Goal: Use online tool/utility: Utilize a website feature to perform a specific function

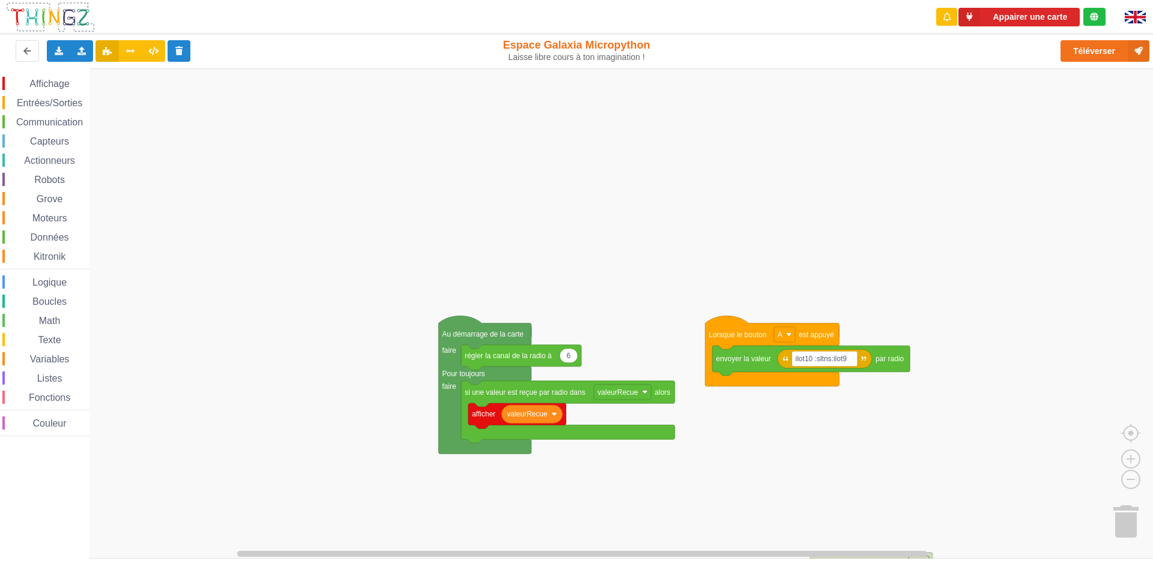
click at [748, 567] on html "Appairer une carte Exporter l'assemblage de blocs Exporter l'assemblage de bloc…" at bounding box center [576, 283] width 1153 height 567
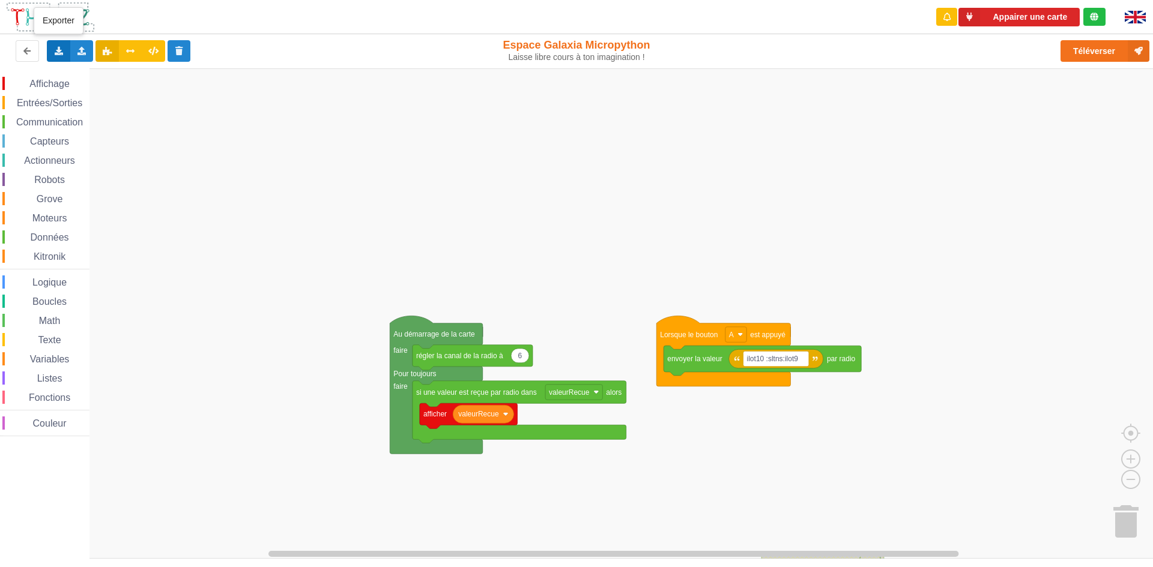
click at [65, 47] on div "Exporter l'assemblage de blocs Exporter l'assemblage de blocs au format Python" at bounding box center [58, 51] width 23 height 22
click at [80, 74] on span "Exporter l'assemblage de blocs" at bounding box center [132, 73] width 116 height 10
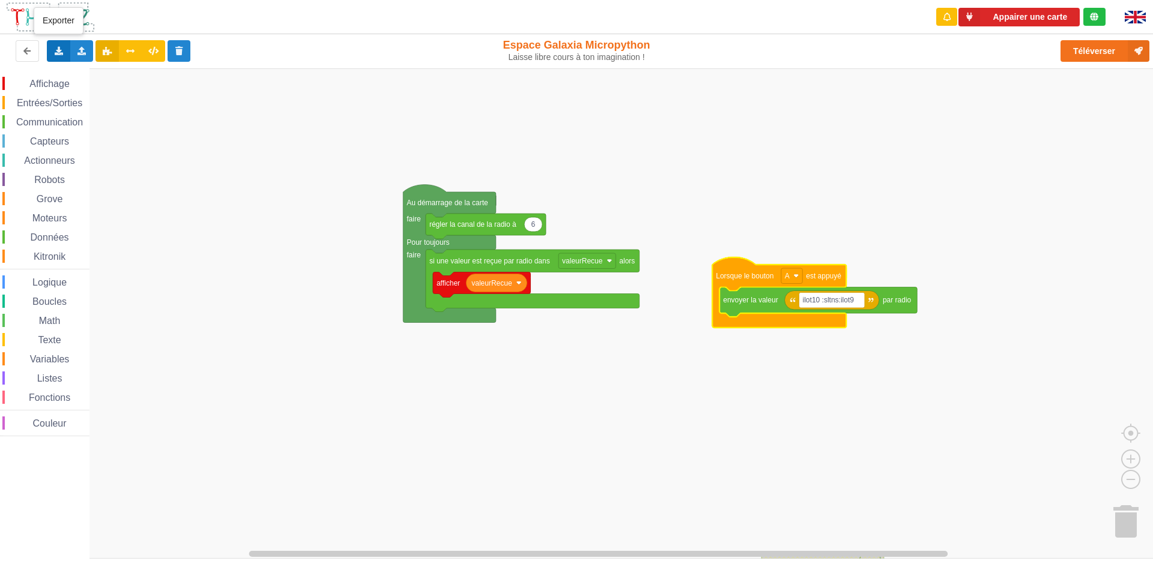
click at [65, 52] on div "Exporter l'assemblage de blocs Exporter l'assemblage de blocs au format Python" at bounding box center [58, 51] width 23 height 22
click at [73, 67] on div "Exporter l'assemblage de blocs" at bounding box center [156, 73] width 219 height 22
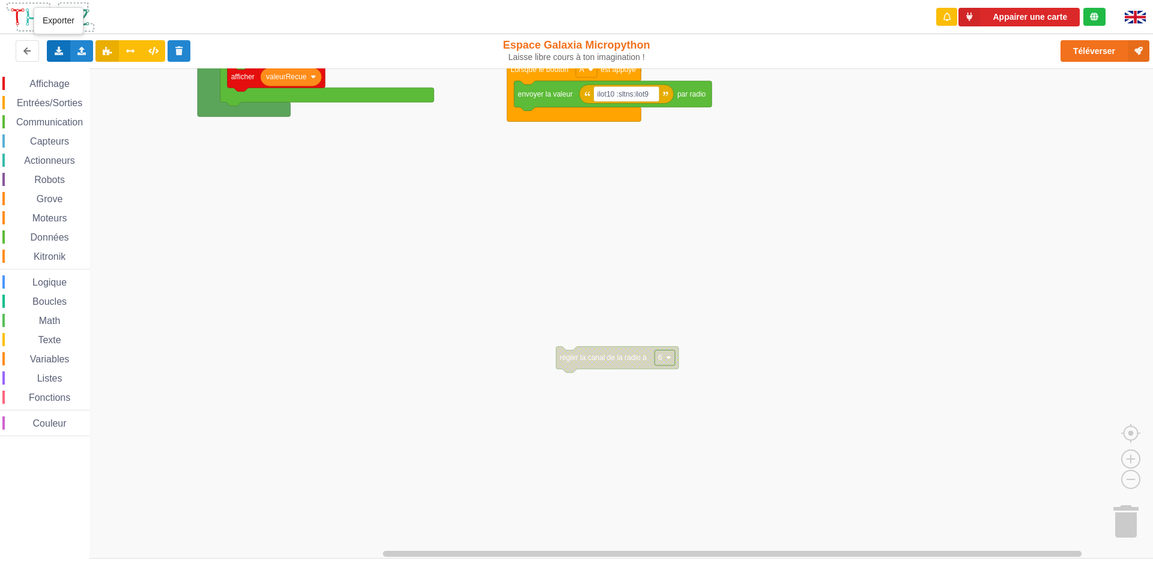
click at [61, 51] on icon at bounding box center [58, 50] width 10 height 7
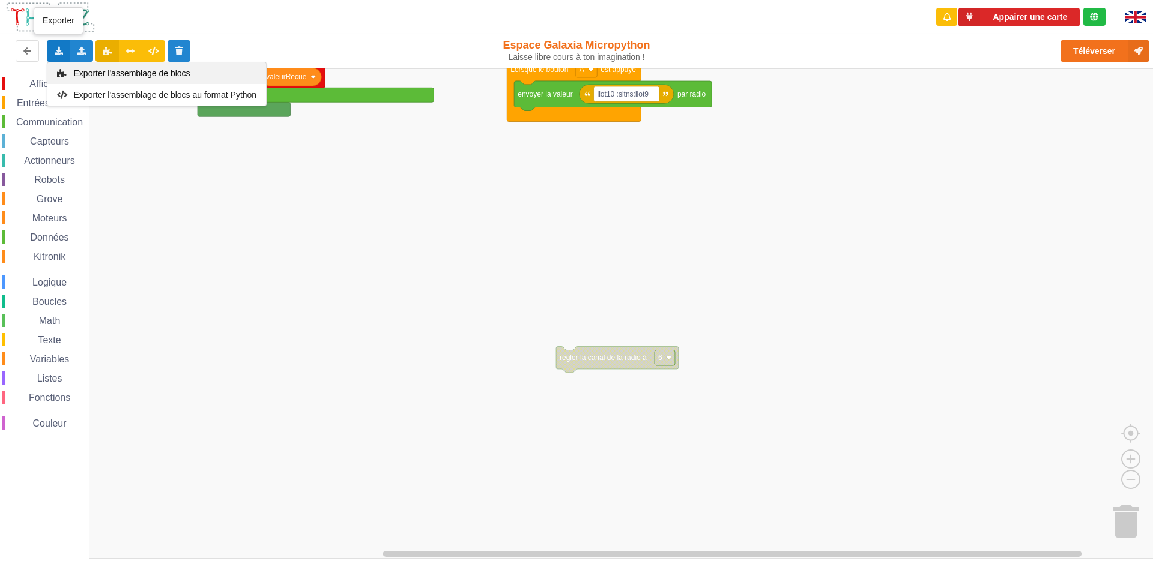
click at [78, 65] on div "Exporter l'assemblage de blocs" at bounding box center [156, 73] width 219 height 22
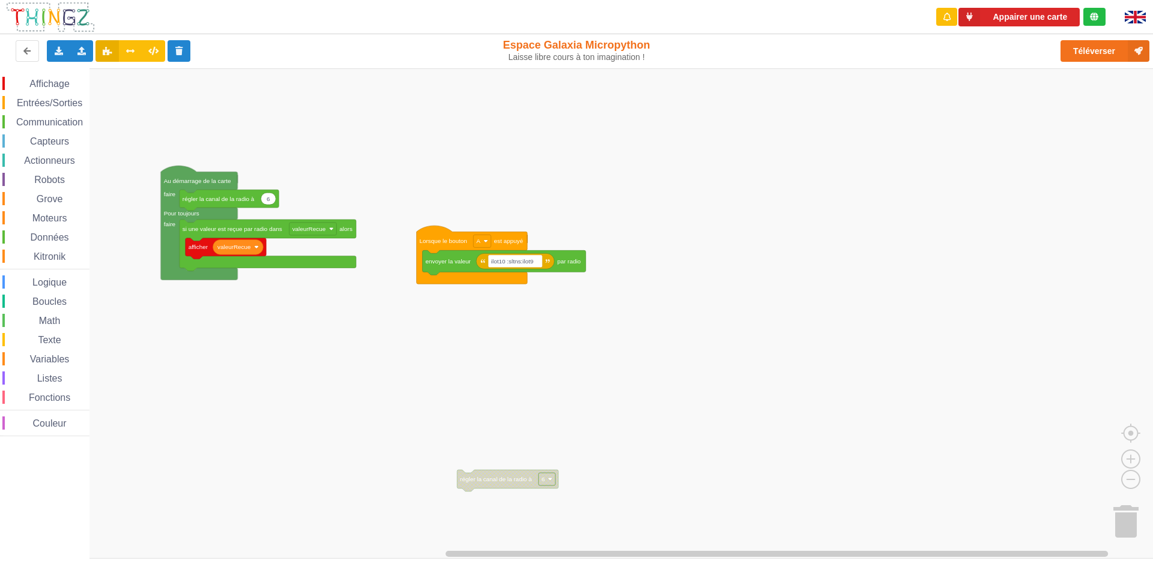
click at [292, 411] on div "Affichage Entrées/Sorties Communication Capteurs Actionneurs Robots Grove Moteu…" at bounding box center [580, 313] width 1161 height 491
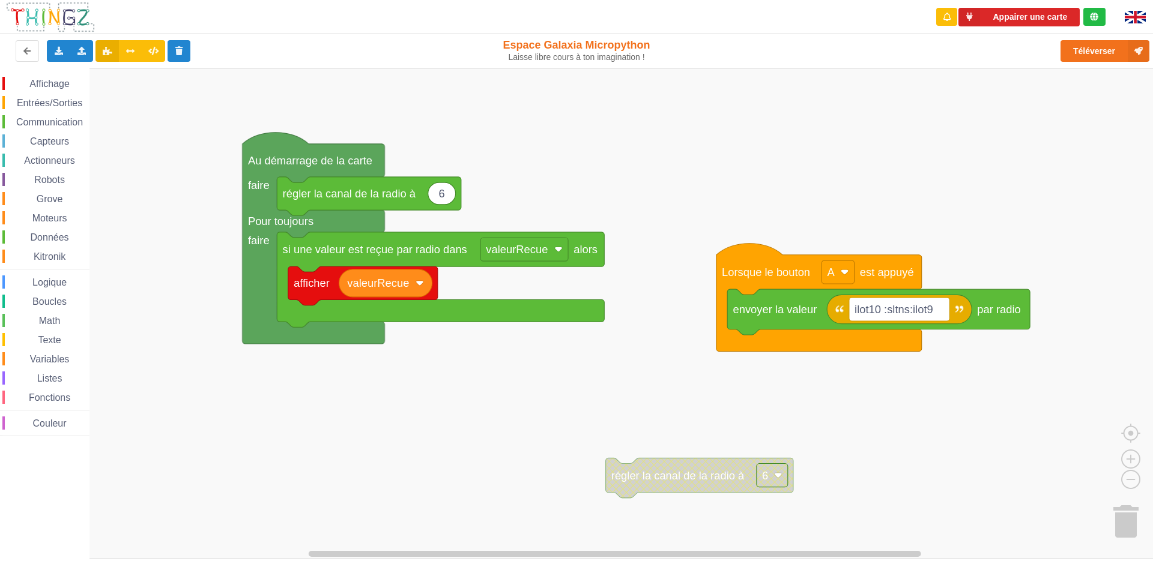
click at [524, 423] on div "Affichage Entrées/Sorties Communication Capteurs Actionneurs Robots Grove Moteu…" at bounding box center [580, 313] width 1161 height 491
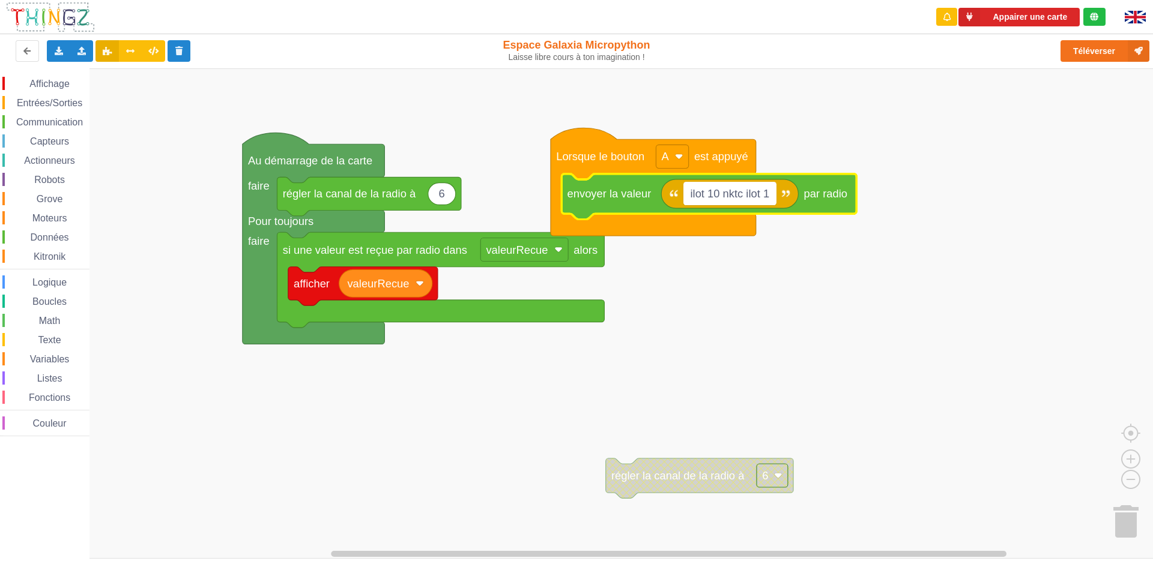
type input "ilot 10 nktc ilot 11"
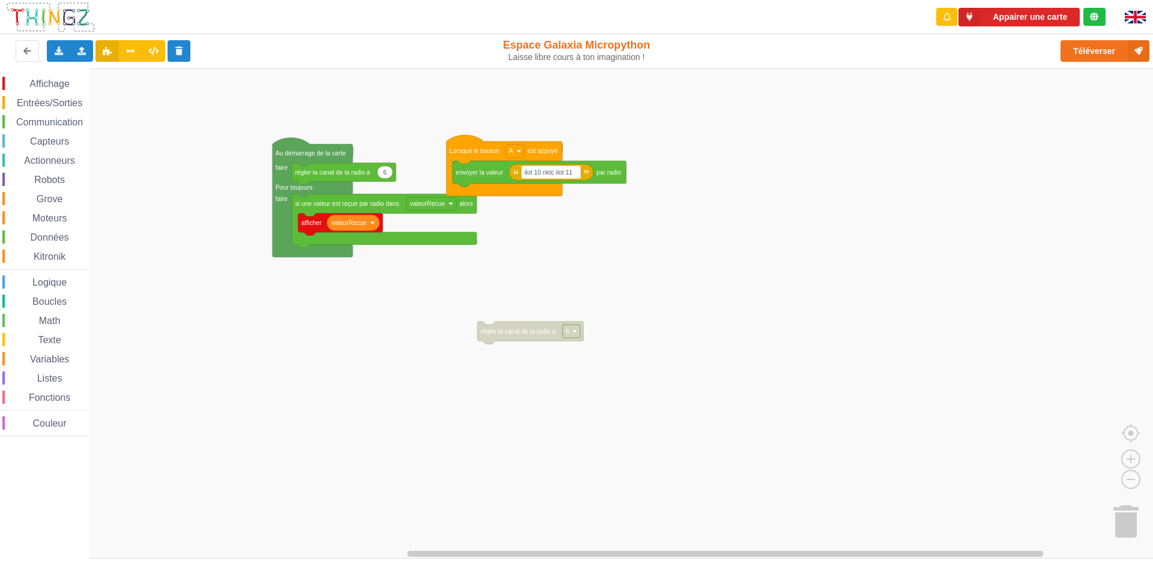
click at [648, 440] on div "Affichage Entrées/Sorties Communication Capteurs Actionneurs Robots Grove Moteu…" at bounding box center [580, 313] width 1161 height 491
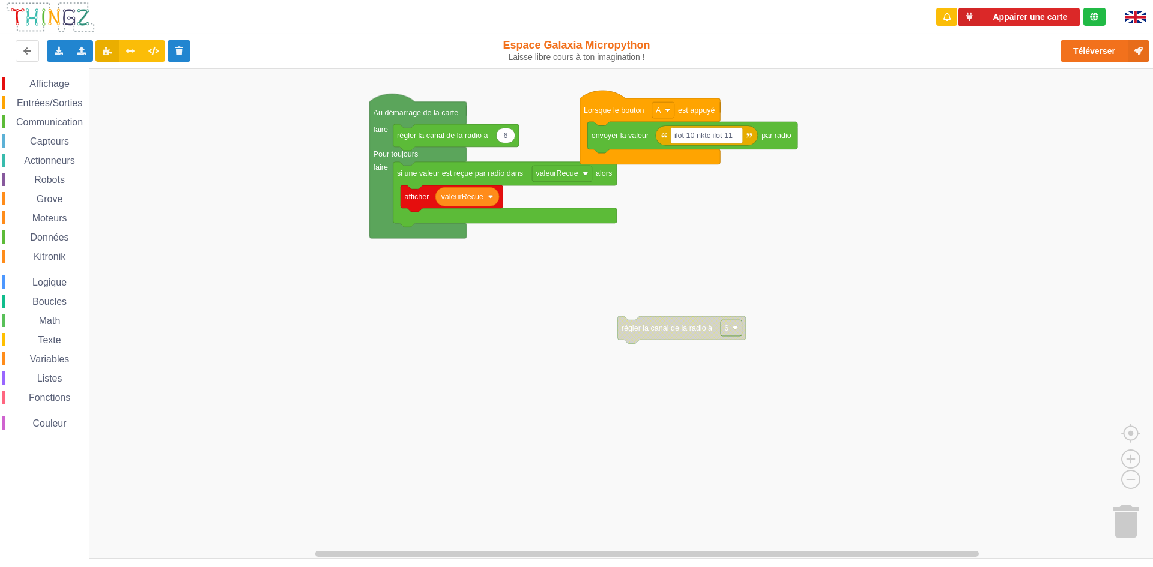
click at [566, 463] on div "Affichage Entrées/Sorties Communication Capteurs Actionneurs Robots Grove Moteu…" at bounding box center [580, 313] width 1161 height 491
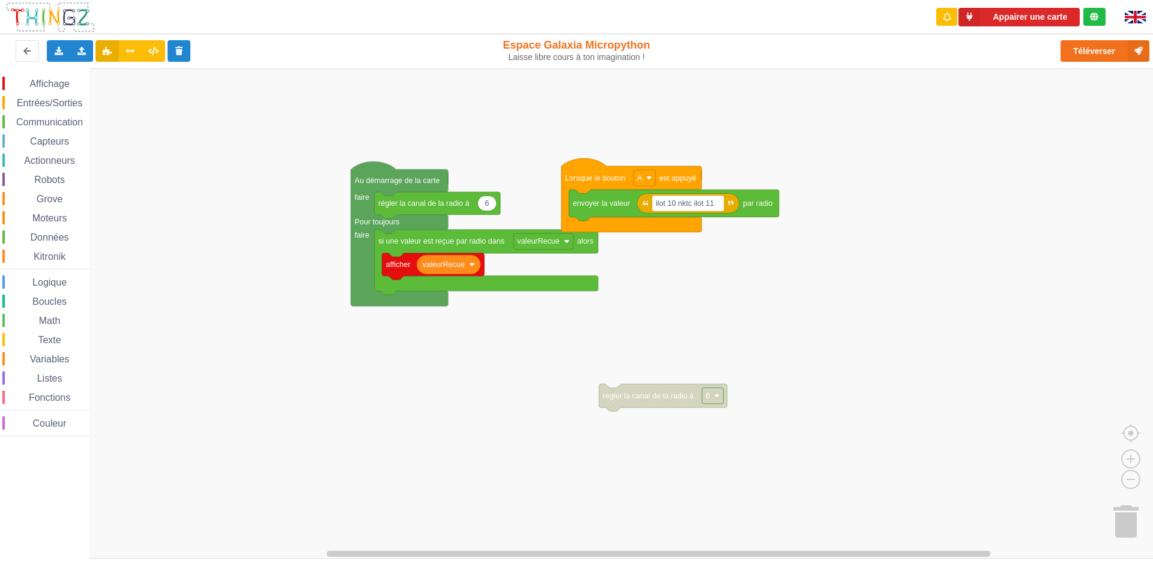
click at [544, 488] on div "Affichage Entrées/Sorties Communication Capteurs Actionneurs Robots Grove Moteu…" at bounding box center [580, 313] width 1161 height 491
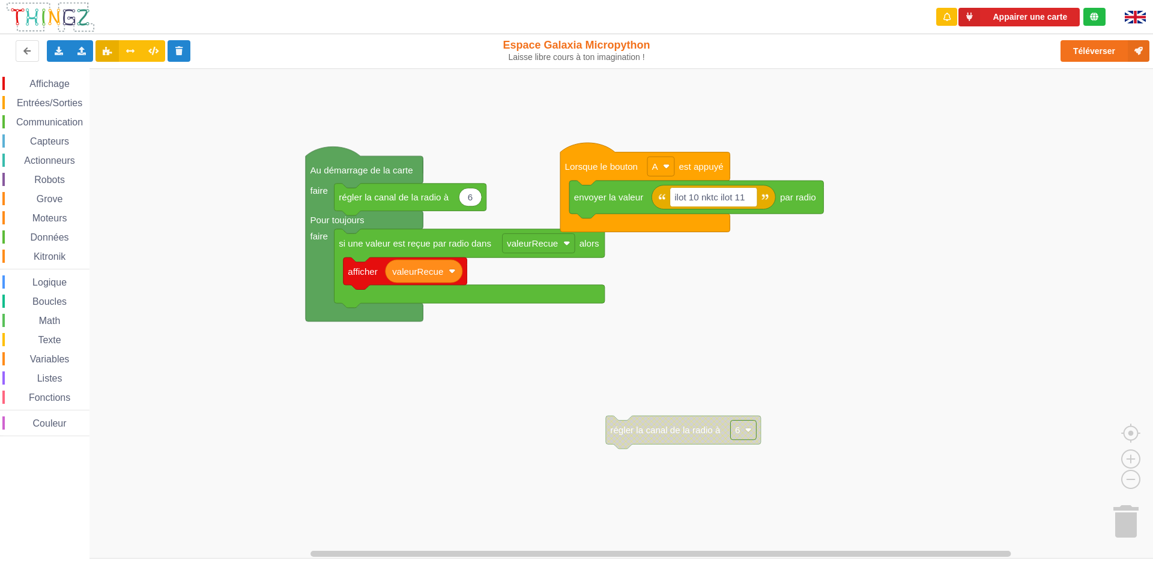
click at [494, 520] on div "Affichage Entrées/Sorties Communication Capteurs Actionneurs Robots Grove Moteu…" at bounding box center [580, 313] width 1161 height 491
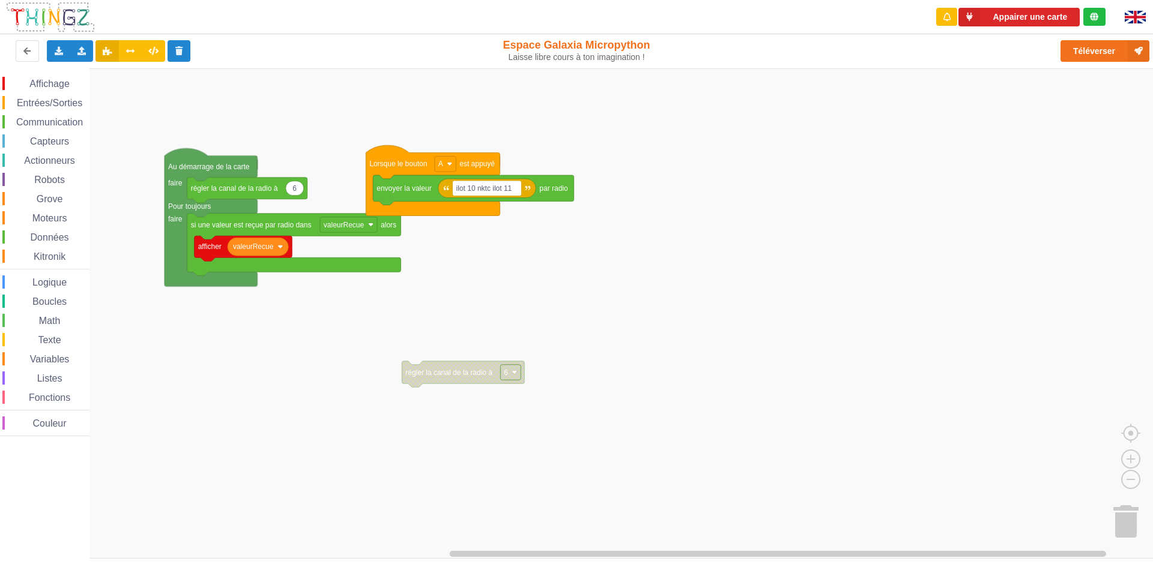
click at [555, 357] on div "Affichage Entrées/Sorties Communication Capteurs Actionneurs Robots Grove Moteu…" at bounding box center [580, 313] width 1161 height 491
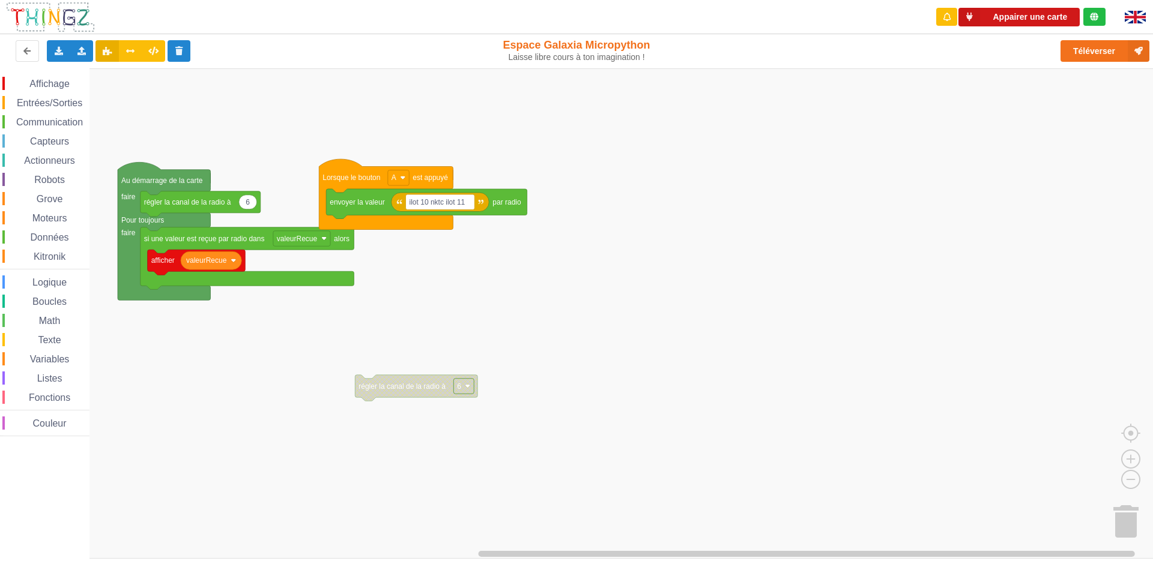
click at [1012, 9] on div "Appairer une carte" at bounding box center [1020, 17] width 190 height 34
drag, startPoint x: 991, startPoint y: 18, endPoint x: 997, endPoint y: 17, distance: 6.1
click at [997, 17] on button "Appairer une carte" at bounding box center [1018, 17] width 121 height 19
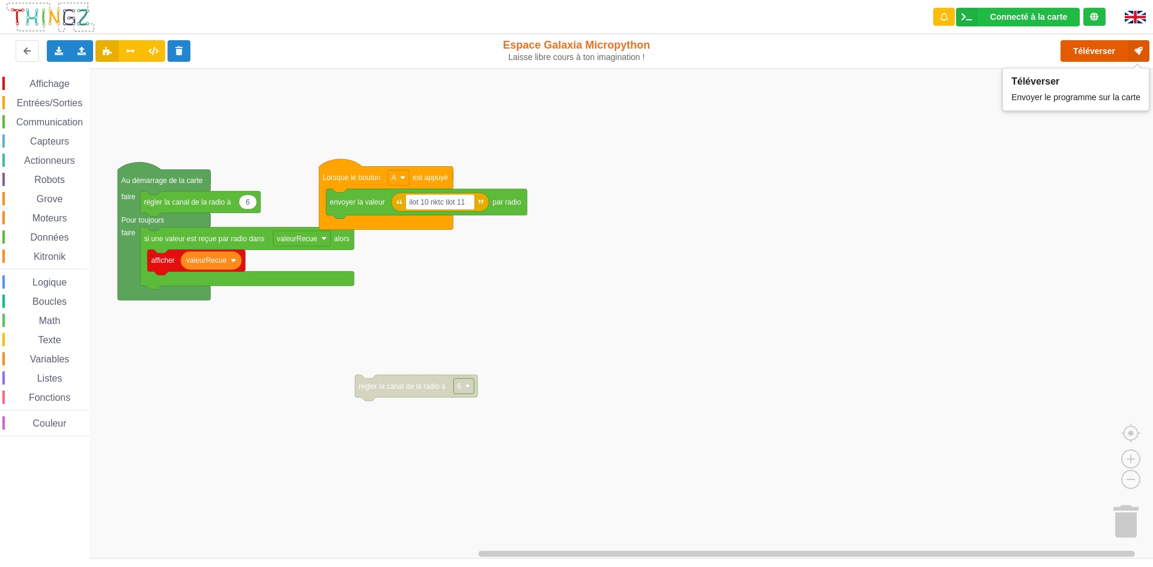
drag, startPoint x: 1079, startPoint y: 49, endPoint x: 1069, endPoint y: 41, distance: 12.4
click at [1079, 47] on button "Téléverser" at bounding box center [1104, 51] width 89 height 22
click at [1083, 54] on button "Téléverser" at bounding box center [1104, 51] width 89 height 22
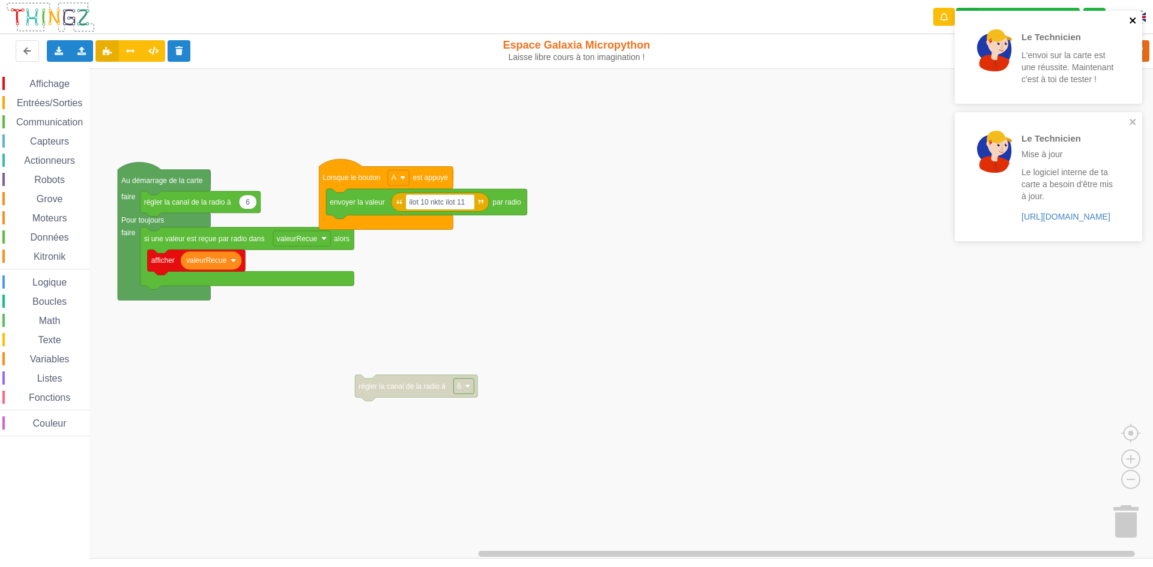
drag, startPoint x: 1133, startPoint y: 19, endPoint x: 1119, endPoint y: 49, distance: 33.8
click at [1130, 19] on icon "close" at bounding box center [1133, 21] width 8 height 10
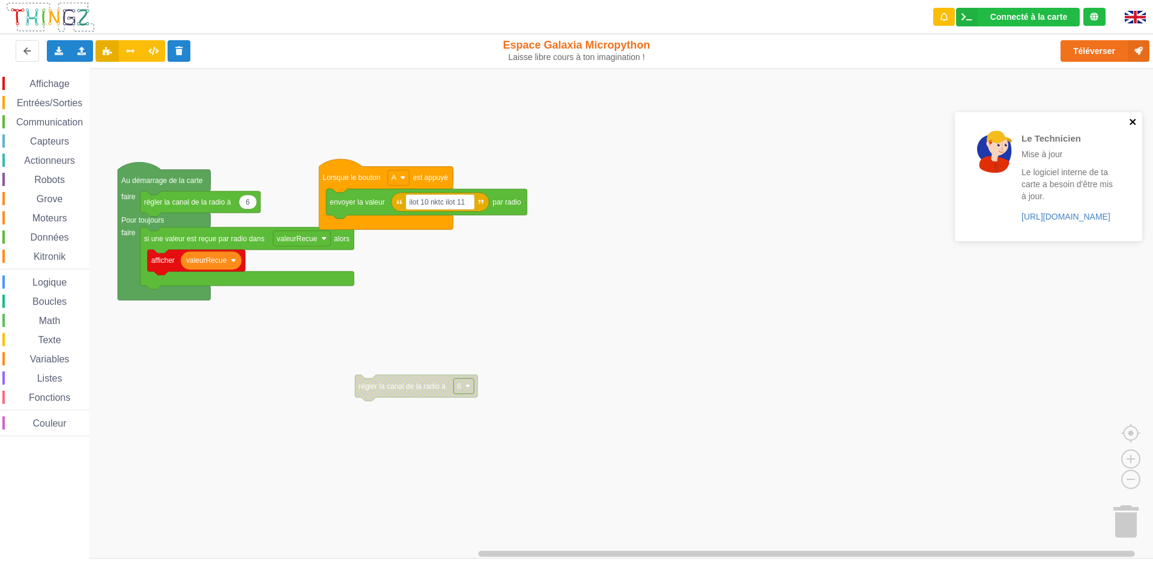
click at [1136, 121] on div "Le Technicien Mise à jour Le logiciel interne de ta carte a besoin d'être mis à…" at bounding box center [1048, 176] width 187 height 129
drag, startPoint x: 197, startPoint y: 116, endPoint x: 1139, endPoint y: 55, distance: 943.6
click at [1142, 55] on icon at bounding box center [1139, 51] width 22 height 22
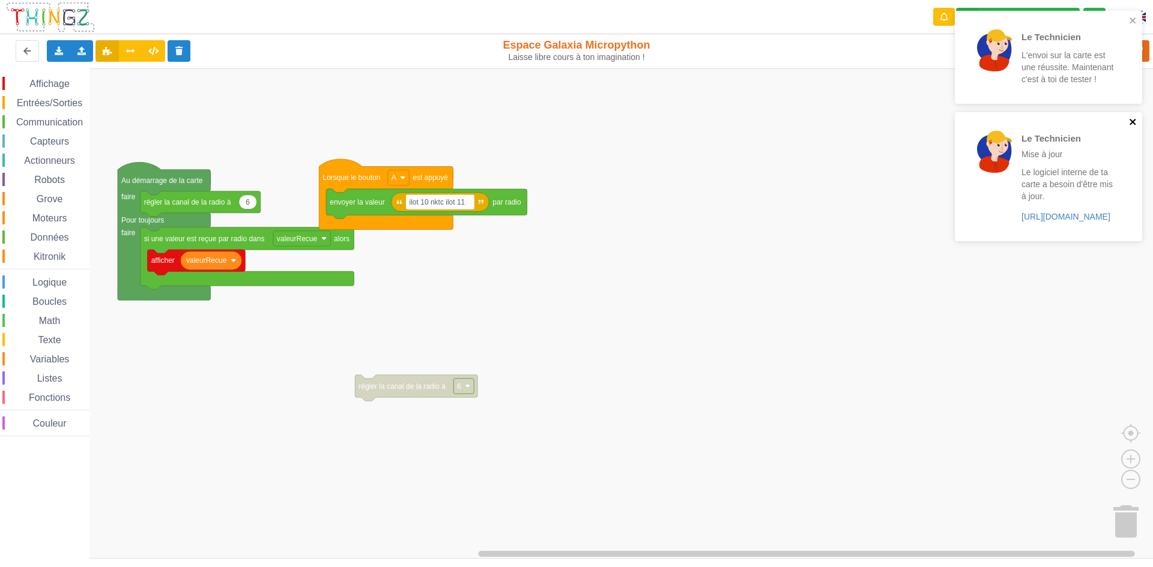
click at [1133, 122] on icon "close" at bounding box center [1133, 122] width 6 height 6
click at [1136, 20] on icon "close" at bounding box center [1133, 21] width 8 height 10
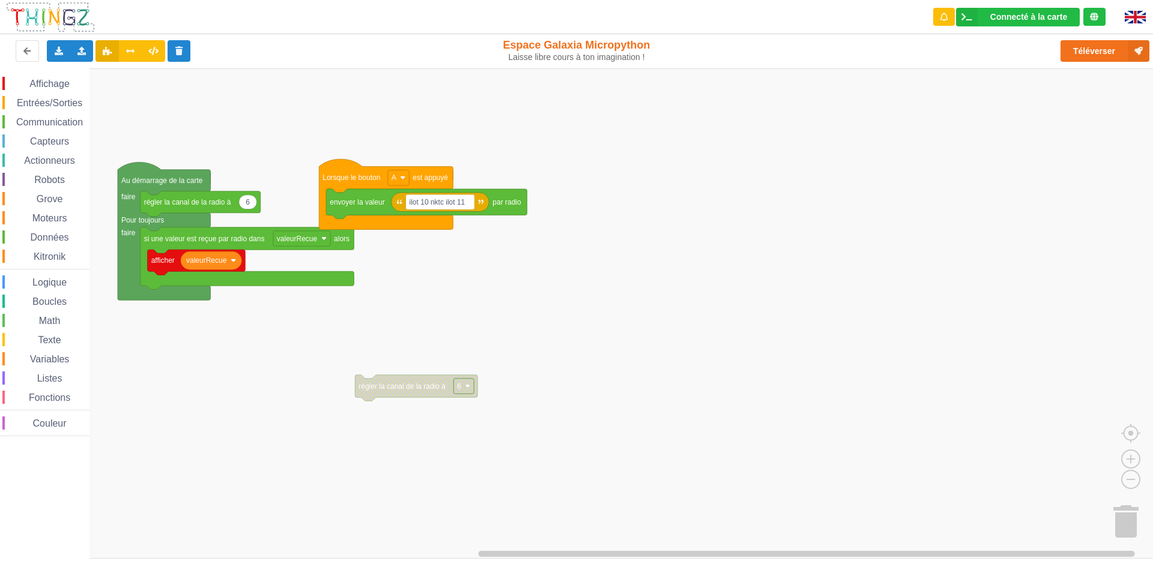
click at [1122, 13] on div "Le Technicien L'envoi sur la carte est une réussite. Maintenant c'est à toi de …" at bounding box center [1048, 10] width 192 height 5
click at [1109, 59] on button "Téléverser" at bounding box center [1104, 51] width 89 height 22
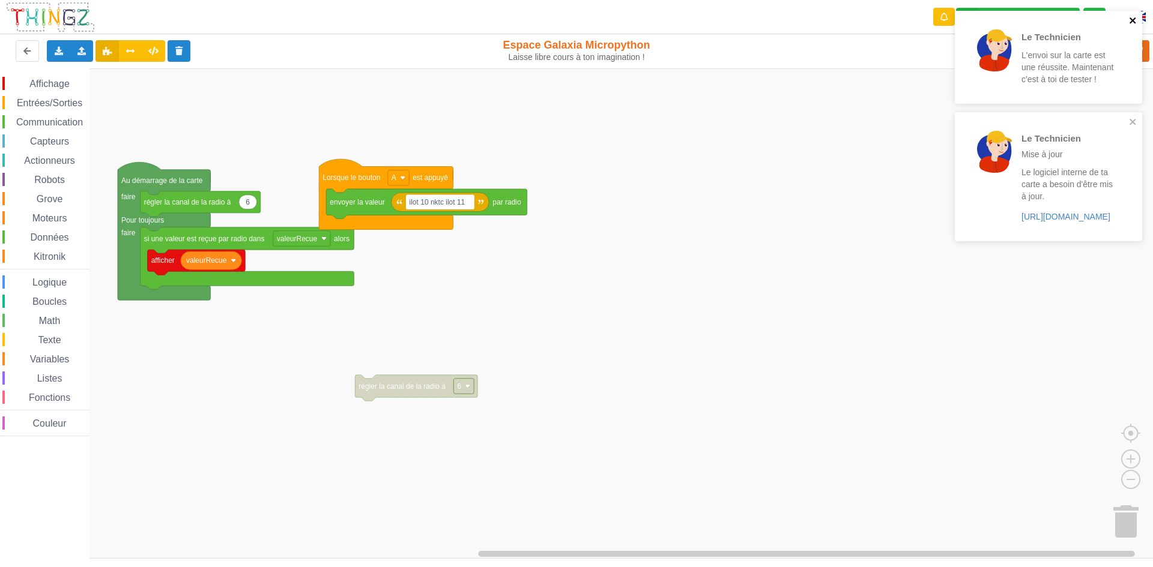
click at [1131, 17] on icon "close" at bounding box center [1133, 21] width 8 height 10
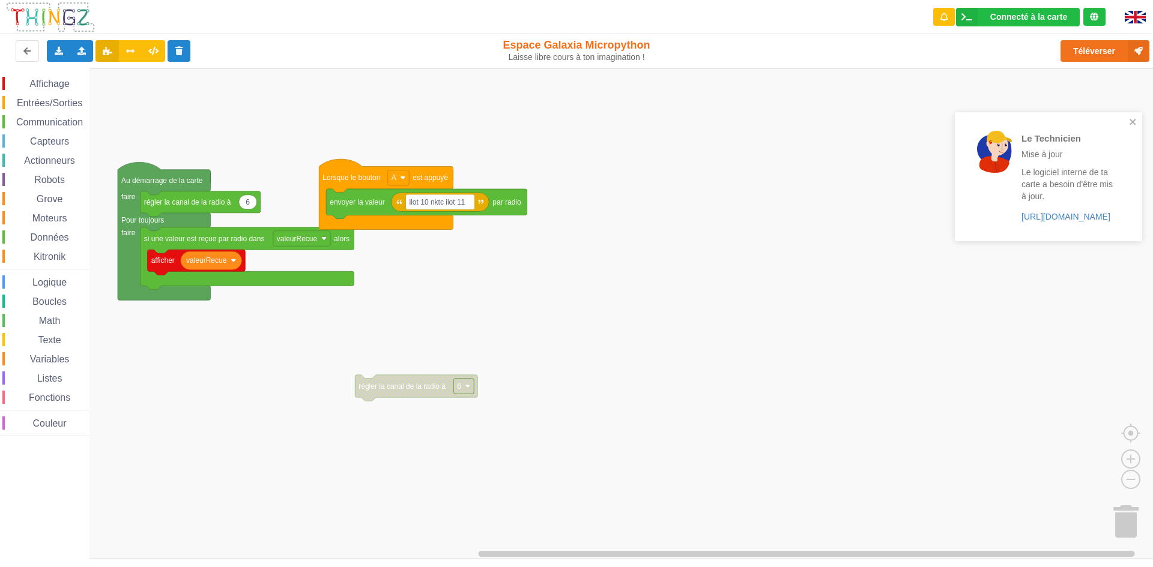
click at [1108, 49] on div "Le Technicien L'envoi sur la carte est une réussite. Maintenant c'est à toi de …" at bounding box center [1048, 130] width 192 height 244
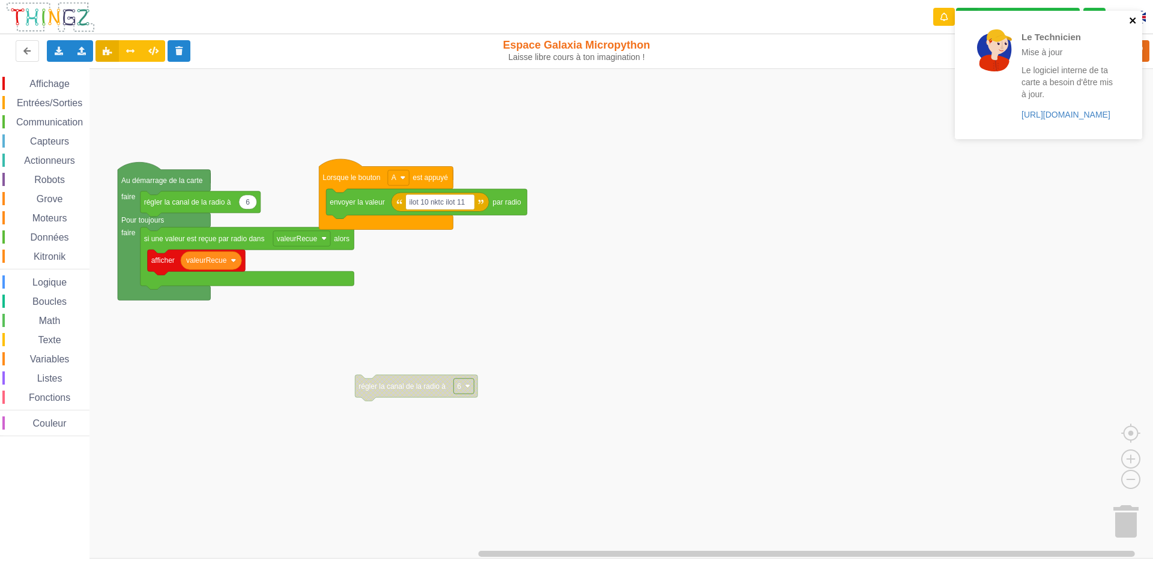
click at [1135, 23] on icon "close" at bounding box center [1133, 20] width 6 height 6
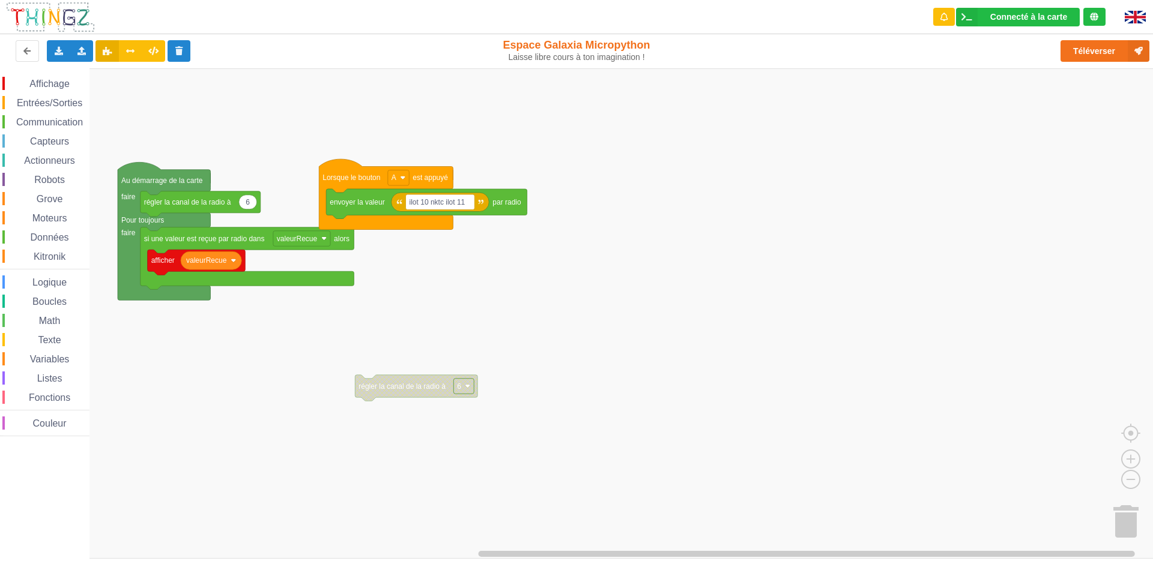
click at [1091, 55] on div "Le Technicien Mise à jour Le logiciel interne de ta carte a besoin d'être mis à…" at bounding box center [1048, 79] width 192 height 142
click at [1103, 50] on button "Téléverser" at bounding box center [1104, 51] width 89 height 22
click at [1092, 56] on button "Téléverser" at bounding box center [1104, 51] width 89 height 22
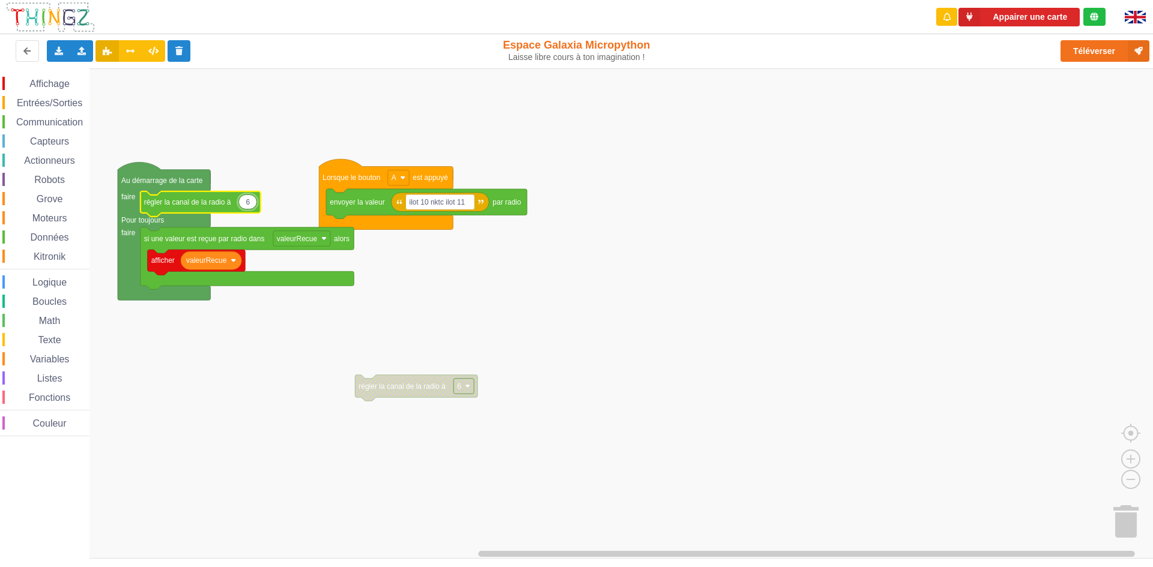
click at [249, 207] on input "6" at bounding box center [247, 202] width 19 height 15
click at [252, 205] on input "6" at bounding box center [247, 202] width 19 height 15
type input "3"
click at [1029, 289] on rect "Espace de travail de Blocky" at bounding box center [580, 313] width 1161 height 491
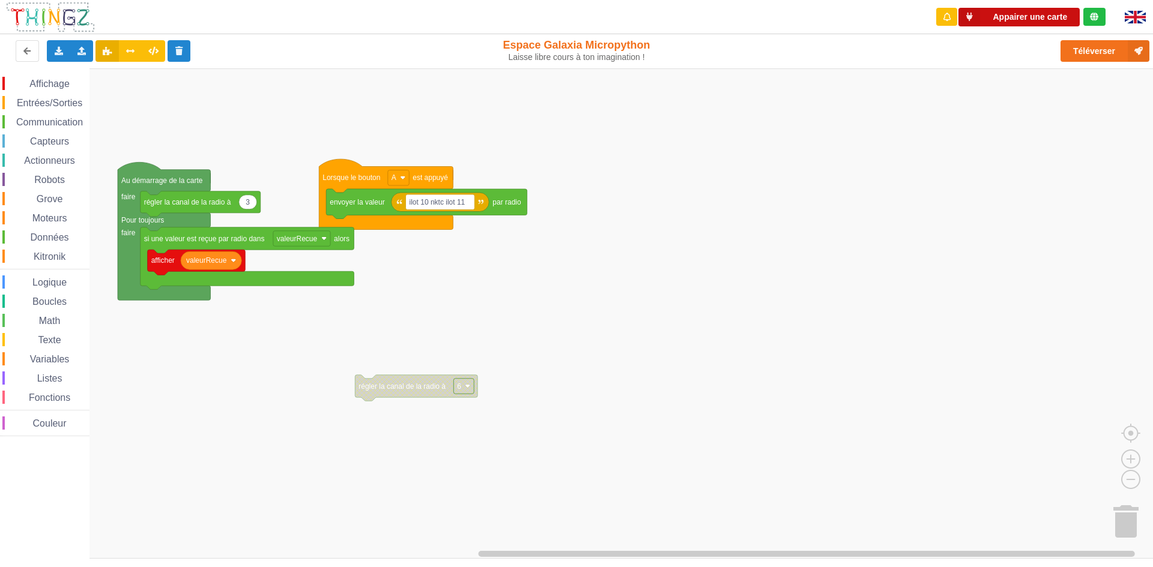
click at [1050, 15] on button "Appairer une carte" at bounding box center [1018, 17] width 121 height 19
click at [1056, 13] on button "Appairer une carte" at bounding box center [1018, 17] width 121 height 19
click at [1071, 368] on rect "Espace de travail de Blocky" at bounding box center [580, 313] width 1161 height 491
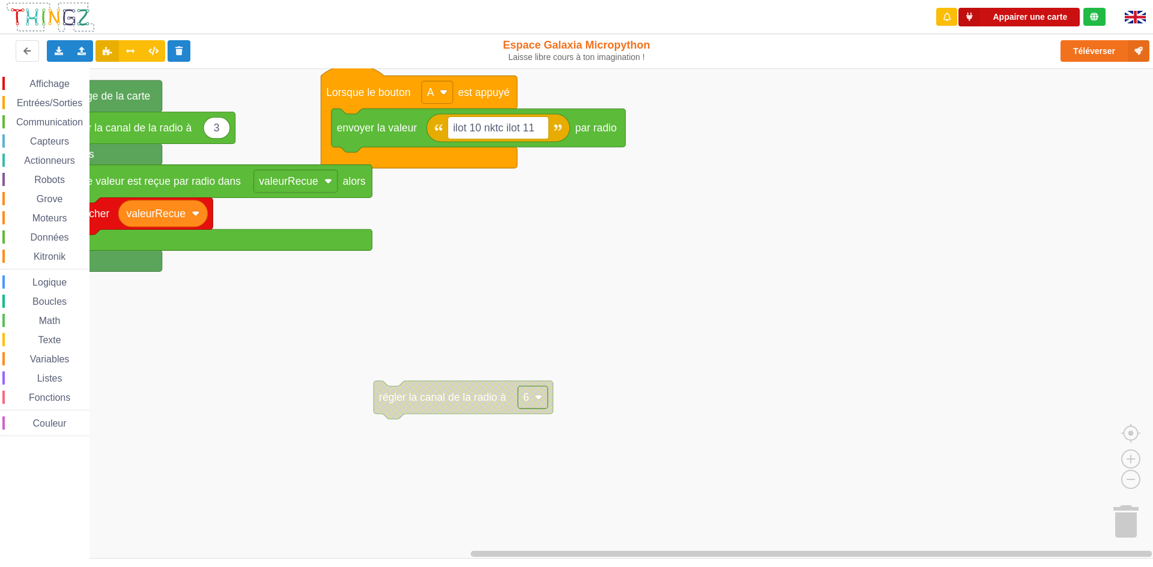
click at [1023, 14] on button "Appairer une carte" at bounding box center [1018, 17] width 121 height 19
click at [1015, 13] on div "Connecté à la carte" at bounding box center [1028, 17] width 77 height 8
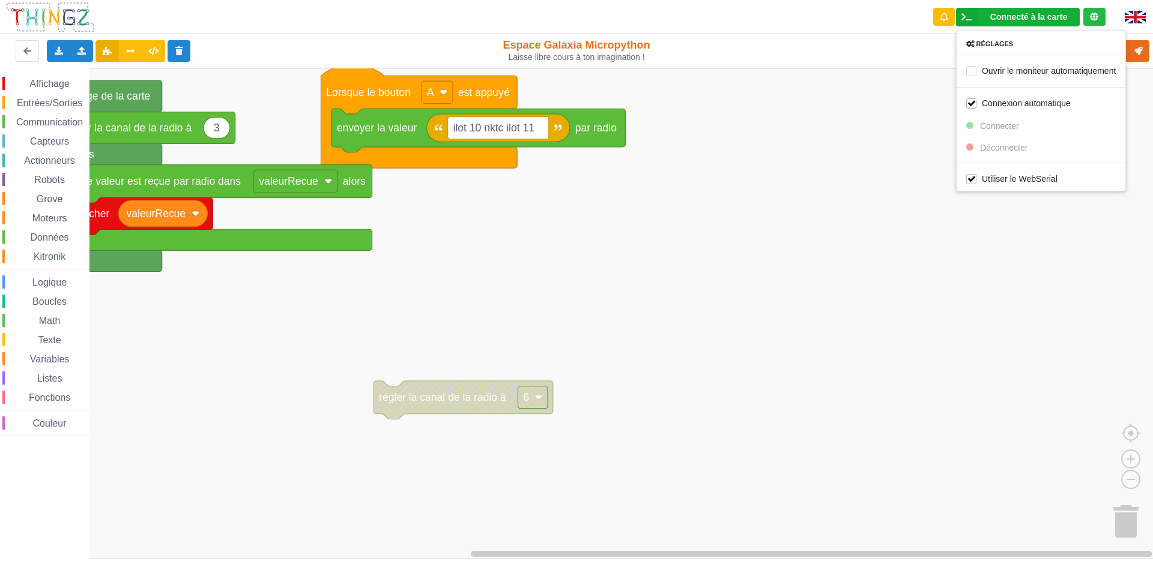
click at [903, 155] on rect "Espace de travail de Blocky" at bounding box center [580, 313] width 1161 height 491
click at [1041, 22] on div "Connecté à la carte Réglages Ouvrir le moniteur automatiquement Connexion autom…" at bounding box center [1018, 17] width 124 height 19
click at [620, 177] on rect "Espace de travail de Blocky" at bounding box center [580, 313] width 1161 height 491
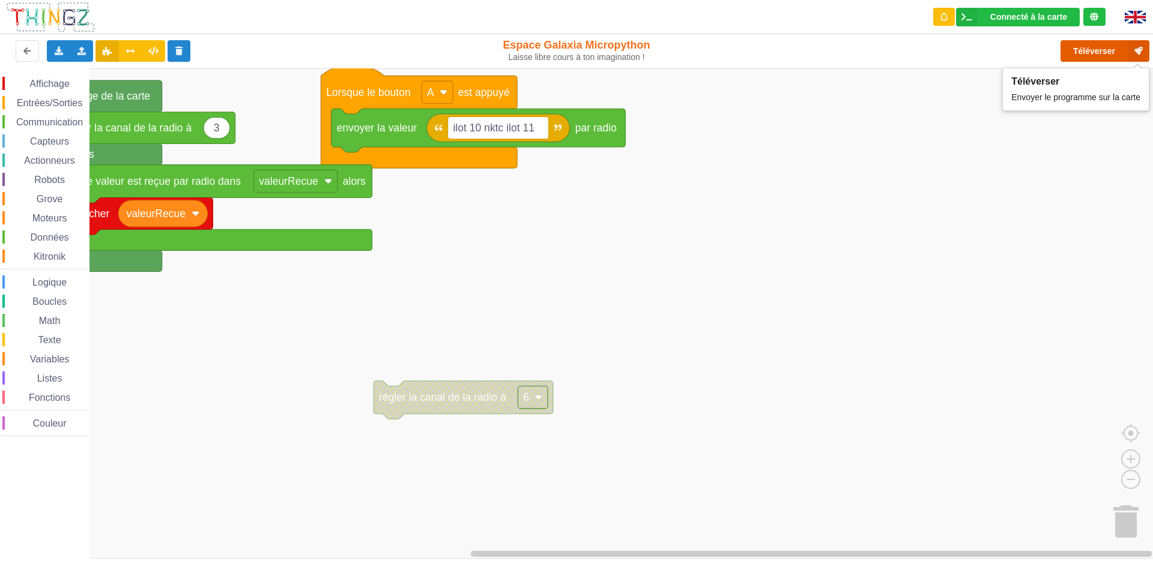
click at [1065, 48] on button "Téléverser" at bounding box center [1104, 51] width 89 height 22
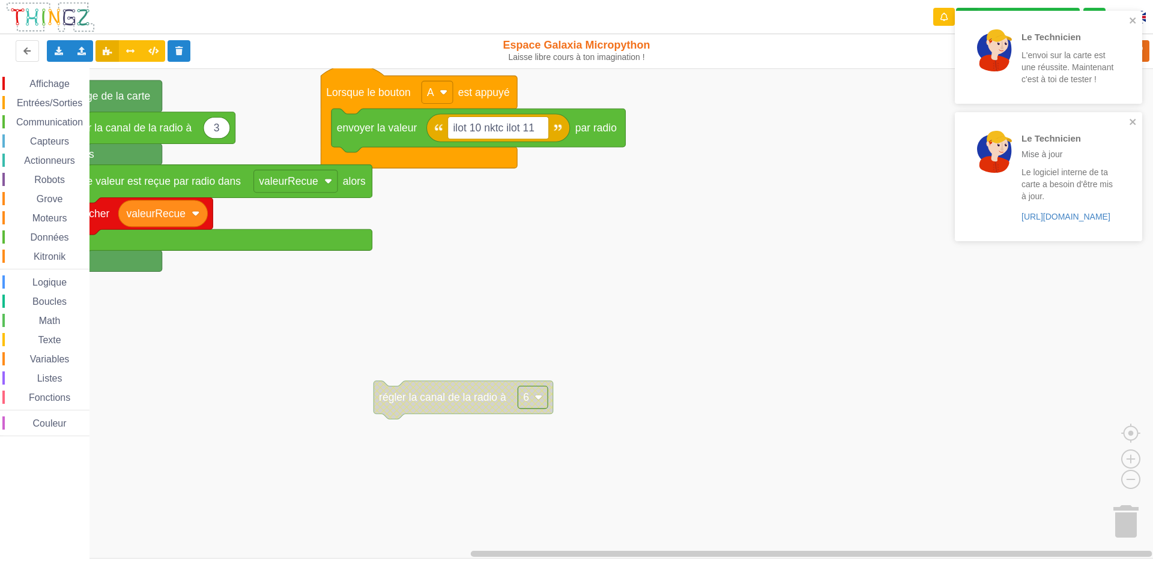
click at [1138, 18] on div "Le Technicien L'envoi sur la carte est une réussite. Maintenant c'est à toi de …" at bounding box center [1048, 57] width 187 height 93
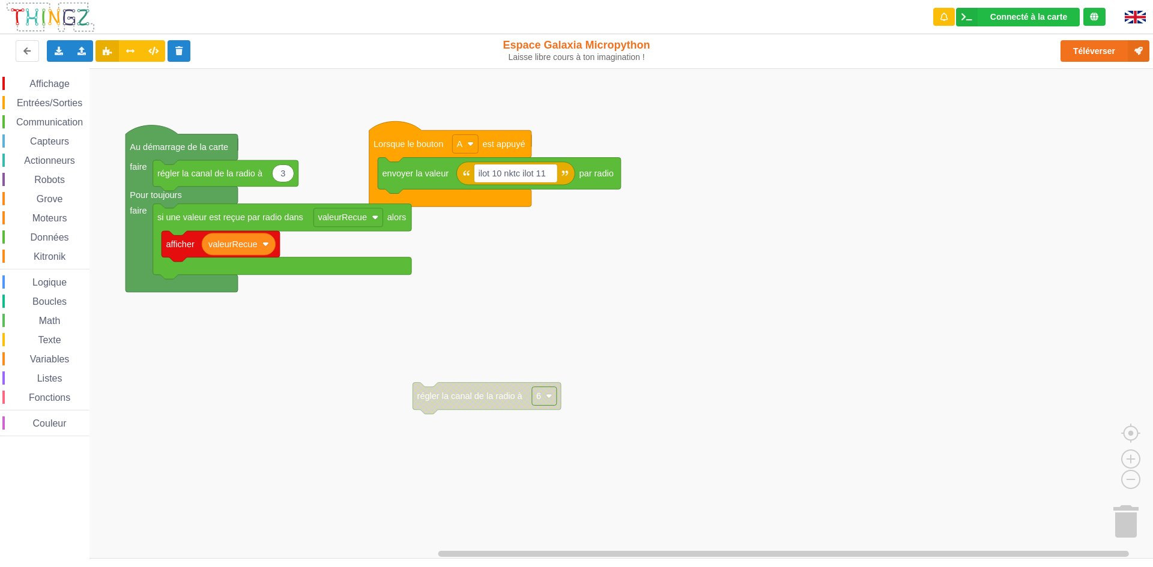
click at [1042, 4] on div "Connecté à la carte Réglages Ouvrir le moniteur automatiquement Connexion autom…" at bounding box center [1018, 17] width 193 height 34
click at [1042, 19] on div "Connecté à la carte" at bounding box center [1028, 17] width 77 height 8
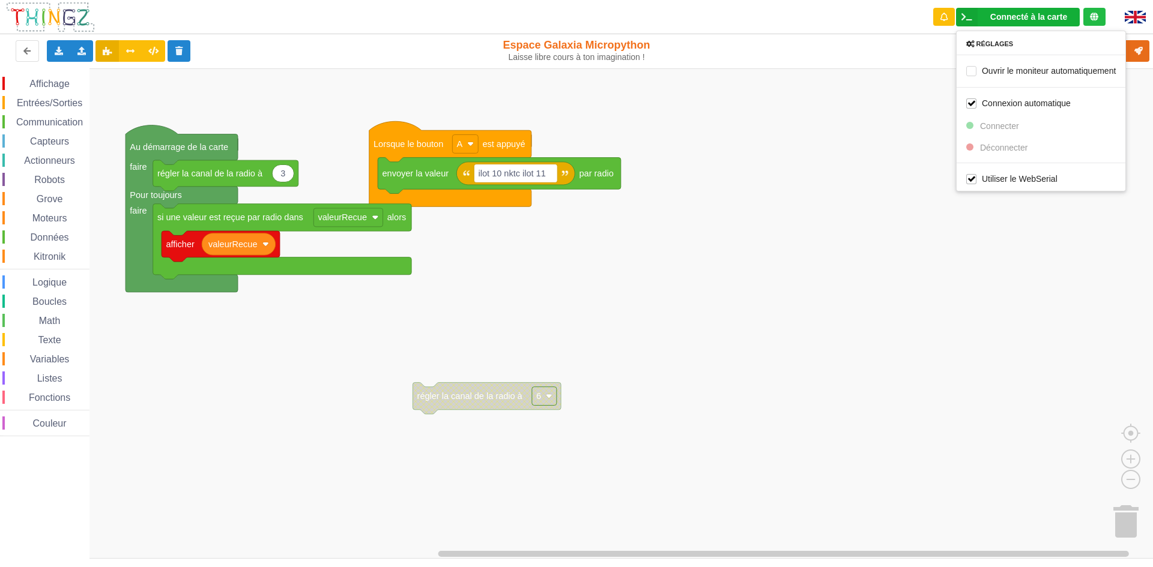
click at [1014, 149] on div "Réglages Ouvrir le moniteur automatiquement Connexion automatique Connecter Déc…" at bounding box center [1041, 111] width 170 height 161
click at [1045, 20] on div "Connecté à la carte" at bounding box center [1028, 17] width 77 height 8
click at [698, 145] on rect "Espace de travail de Blocky" at bounding box center [580, 313] width 1161 height 491
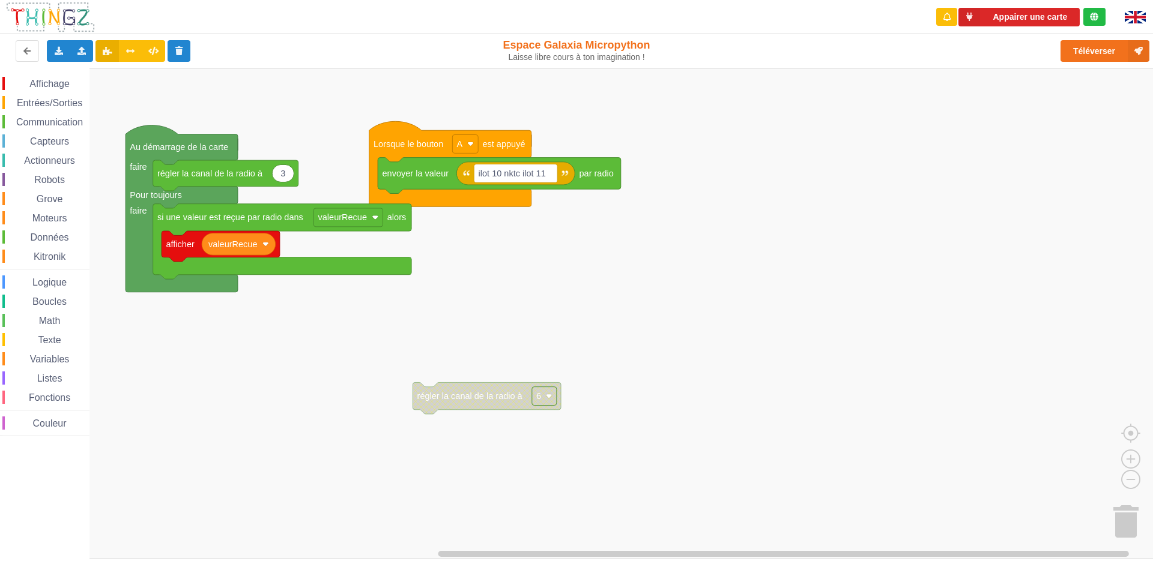
click at [722, 495] on rect "Espace de travail de Blocky" at bounding box center [580, 313] width 1161 height 491
click at [997, 9] on button "Appairer une carte" at bounding box center [1018, 17] width 121 height 19
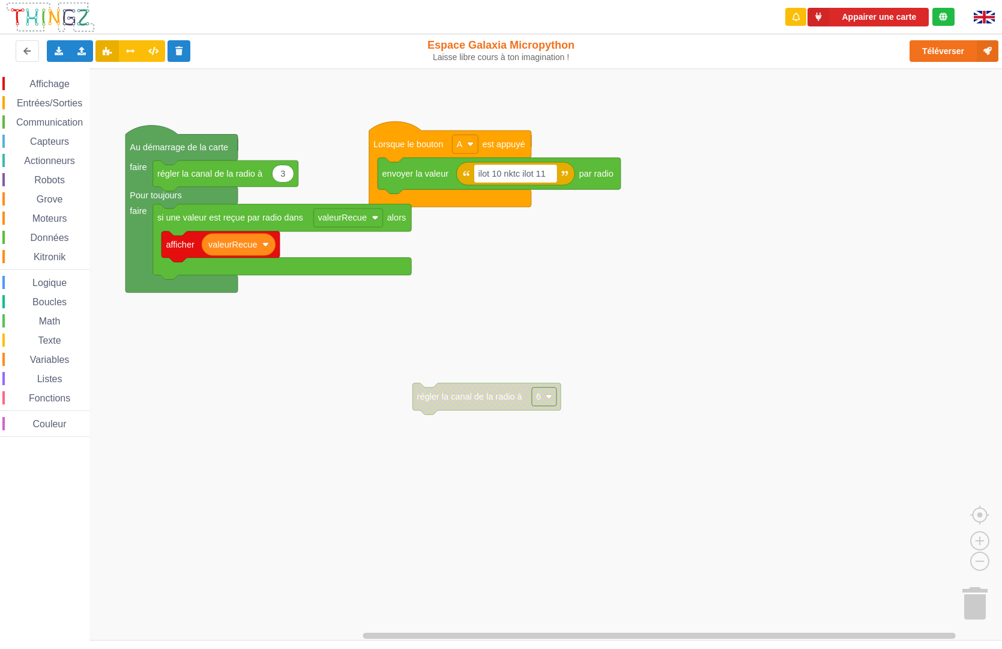
click at [864, 220] on rect "Espace de travail de Blocky" at bounding box center [505, 354] width 1011 height 572
click at [823, 342] on rect "Espace de travail de Blocky" at bounding box center [505, 354] width 1011 height 572
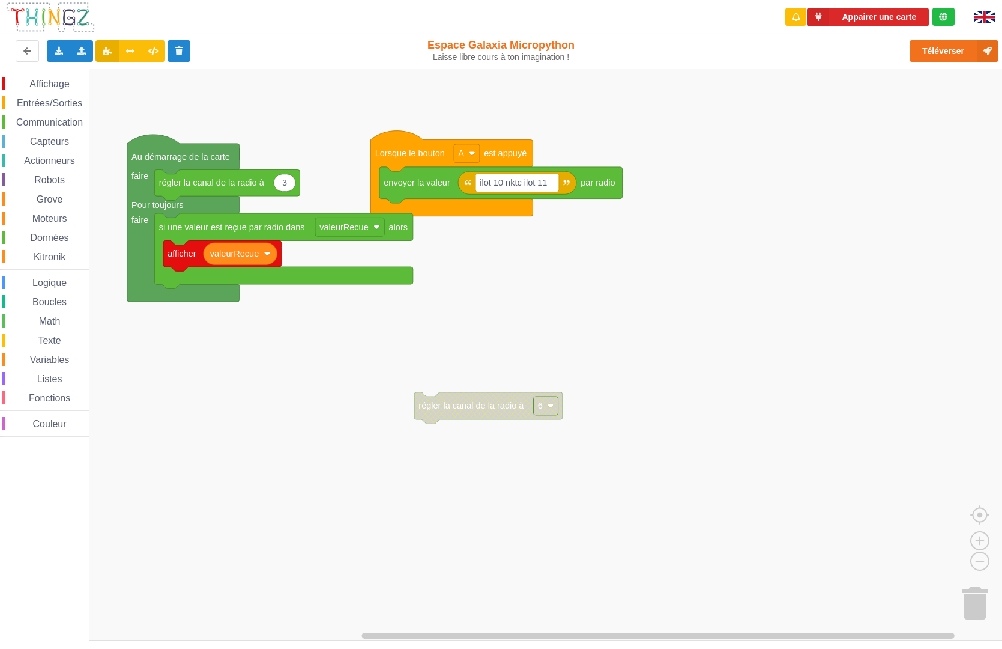
click at [838, 300] on div "Affichage Entrées/Sorties Communication Capteurs Actionneurs Robots Grove Moteu…" at bounding box center [505, 354] width 1011 height 572
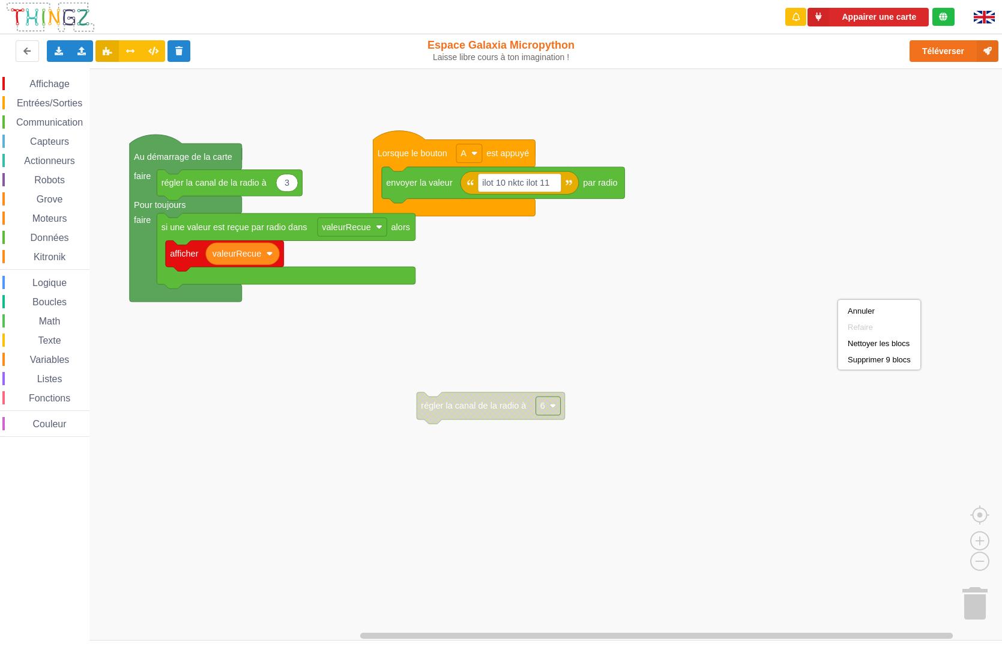
click at [927, 546] on rect "Espace de travail de Blocky" at bounding box center [505, 354] width 1011 height 572
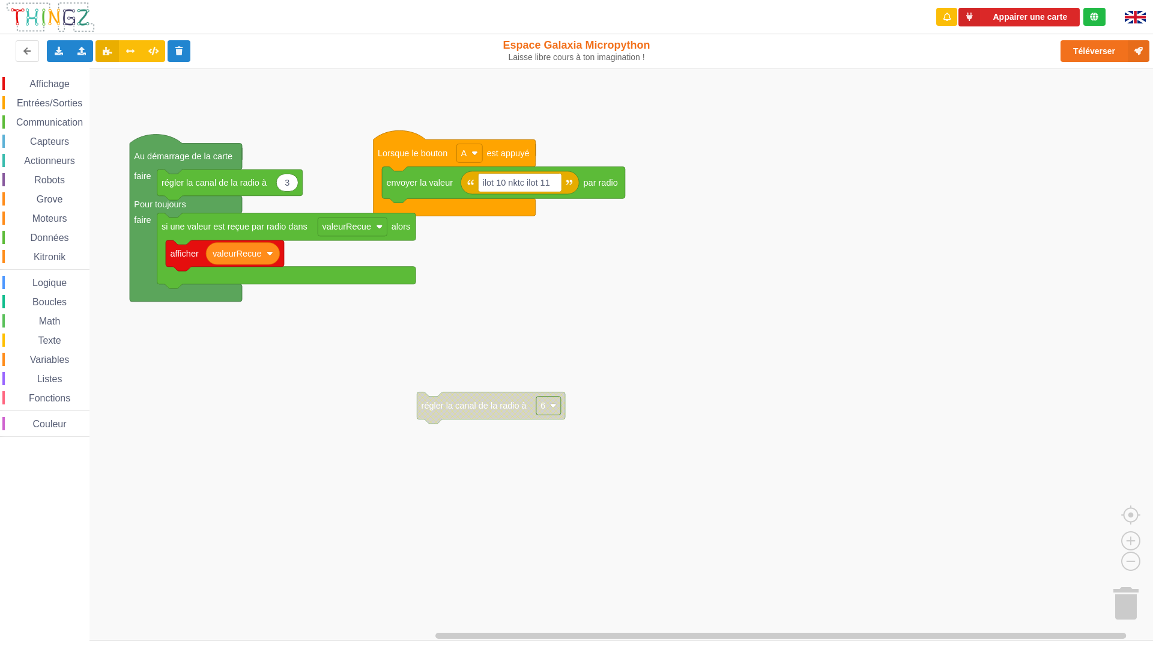
click at [972, 192] on rect "Espace de travail de Blocky" at bounding box center [580, 354] width 1161 height 572
click at [976, 201] on rect "Espace de travail de Blocky" at bounding box center [580, 354] width 1161 height 572
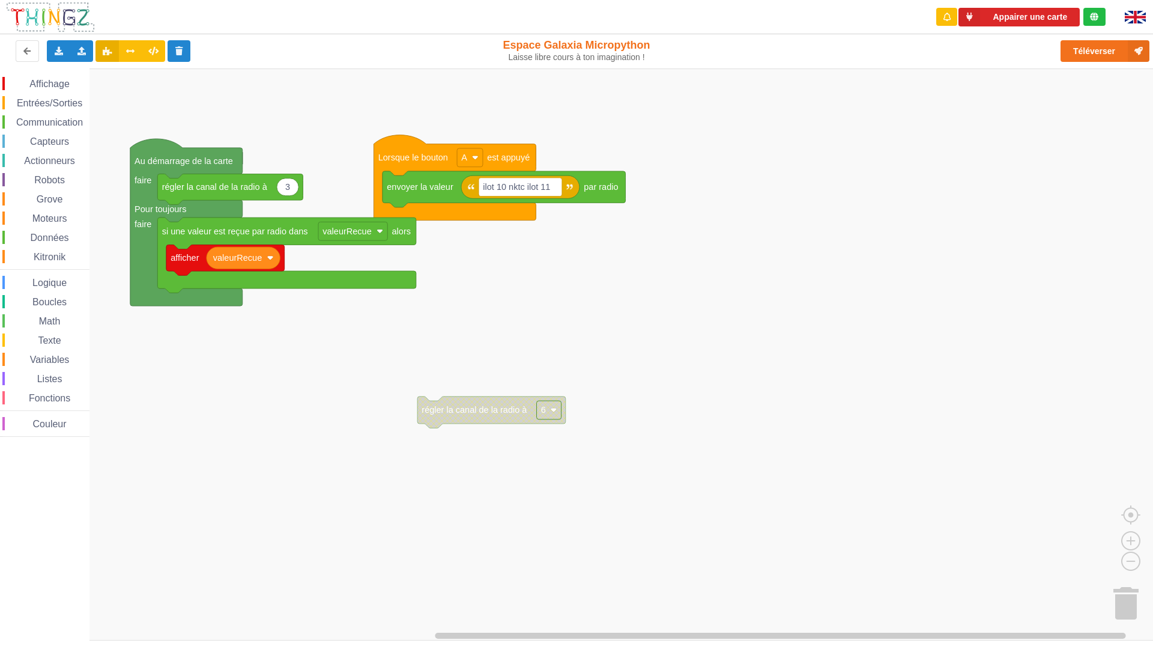
click at [922, 235] on rect "Espace de travail de Blocky" at bounding box center [580, 354] width 1161 height 572
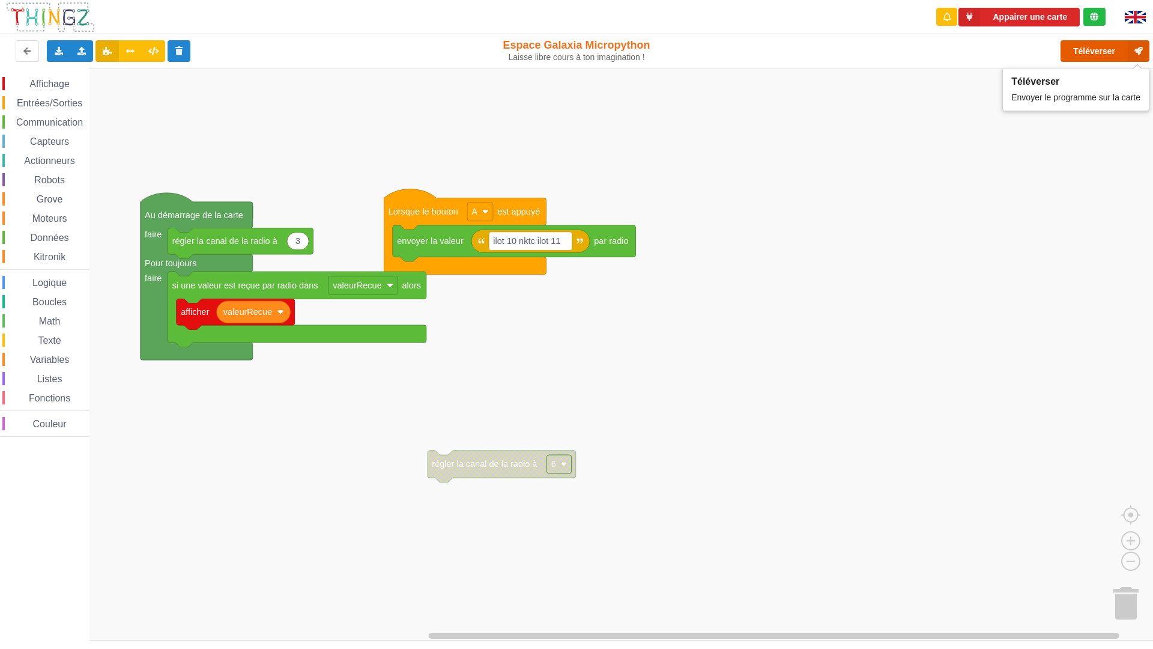
click at [1079, 42] on button "Téléverser" at bounding box center [1104, 51] width 89 height 22
click at [1017, 17] on button "Appairer une carte" at bounding box center [1018, 17] width 121 height 19
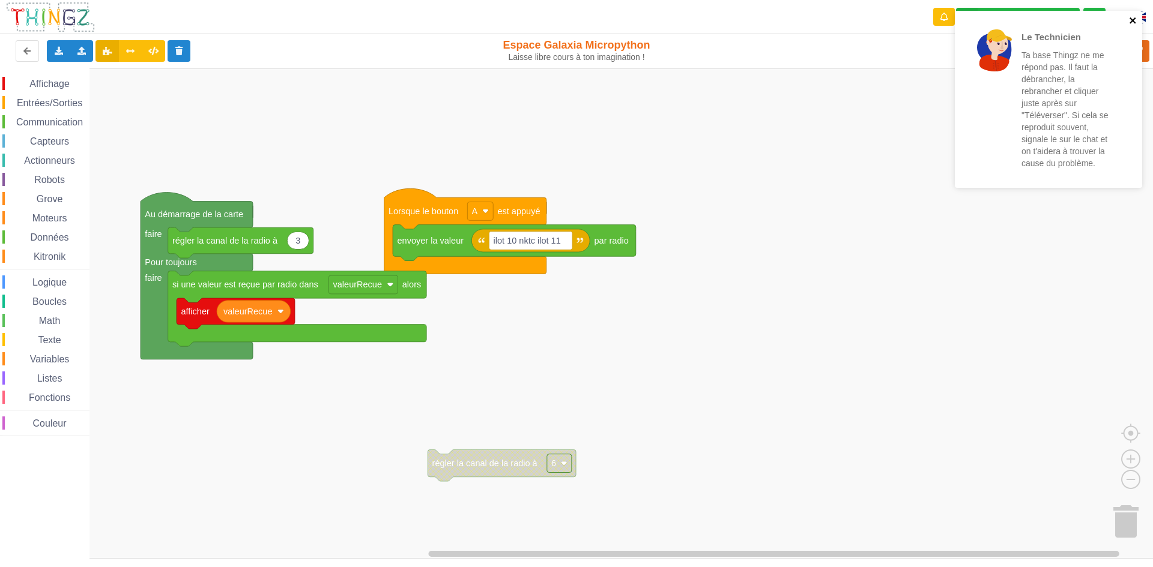
click at [1132, 21] on icon "close" at bounding box center [1133, 20] width 6 height 6
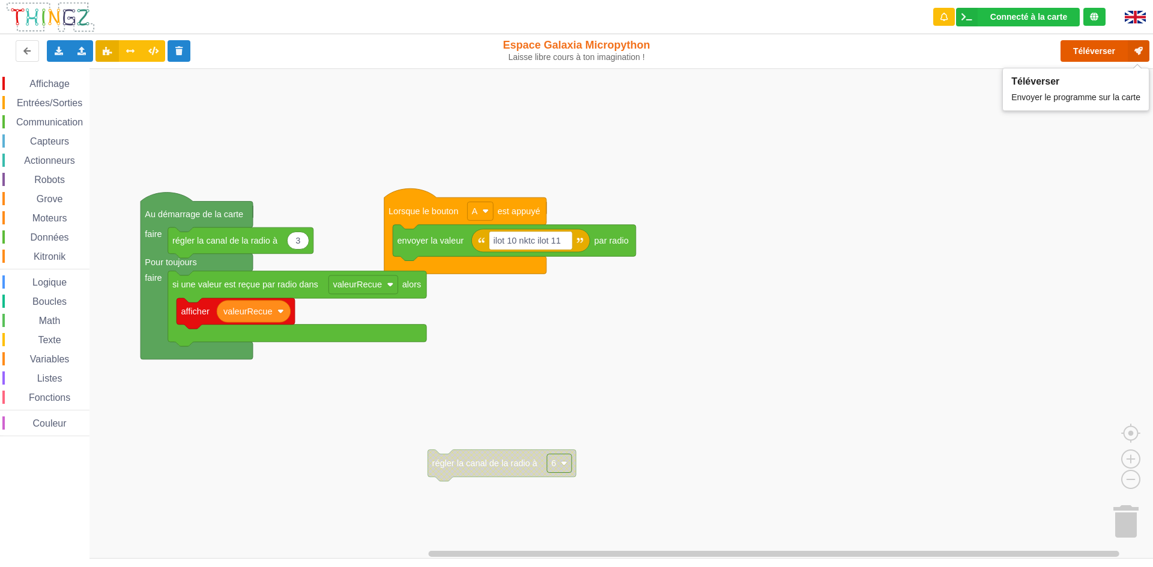
click at [1101, 56] on button "Téléverser" at bounding box center [1104, 51] width 89 height 22
click at [1097, 53] on button "Téléverser" at bounding box center [1104, 51] width 89 height 22
click at [1097, 53] on div "Téléverser" at bounding box center [922, 51] width 473 height 38
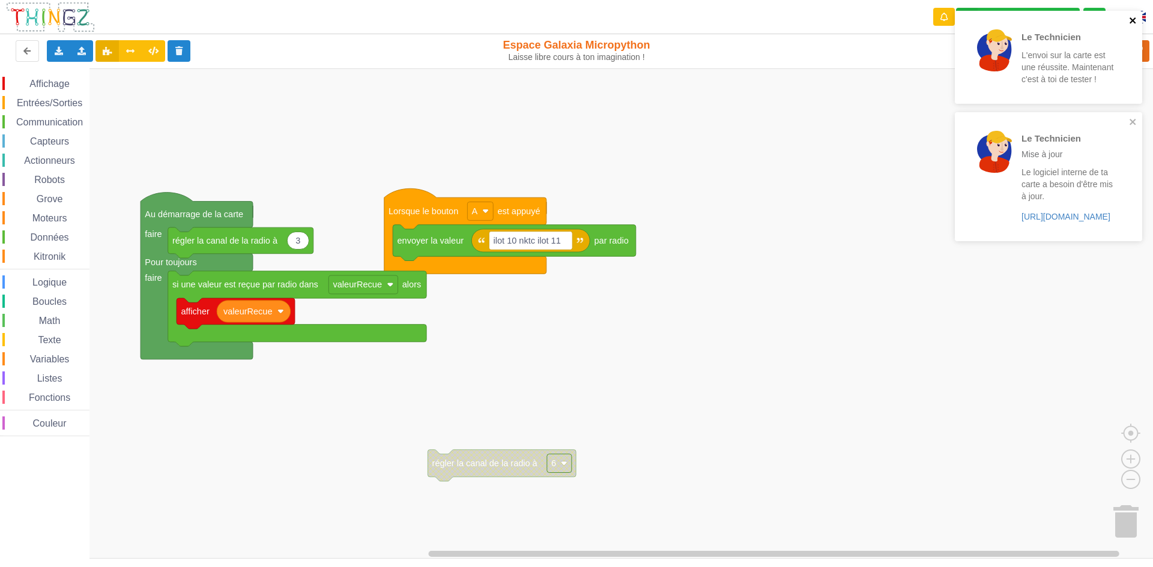
click at [1134, 21] on icon "close" at bounding box center [1133, 21] width 8 height 10
click at [1136, 20] on icon "close" at bounding box center [1133, 21] width 8 height 10
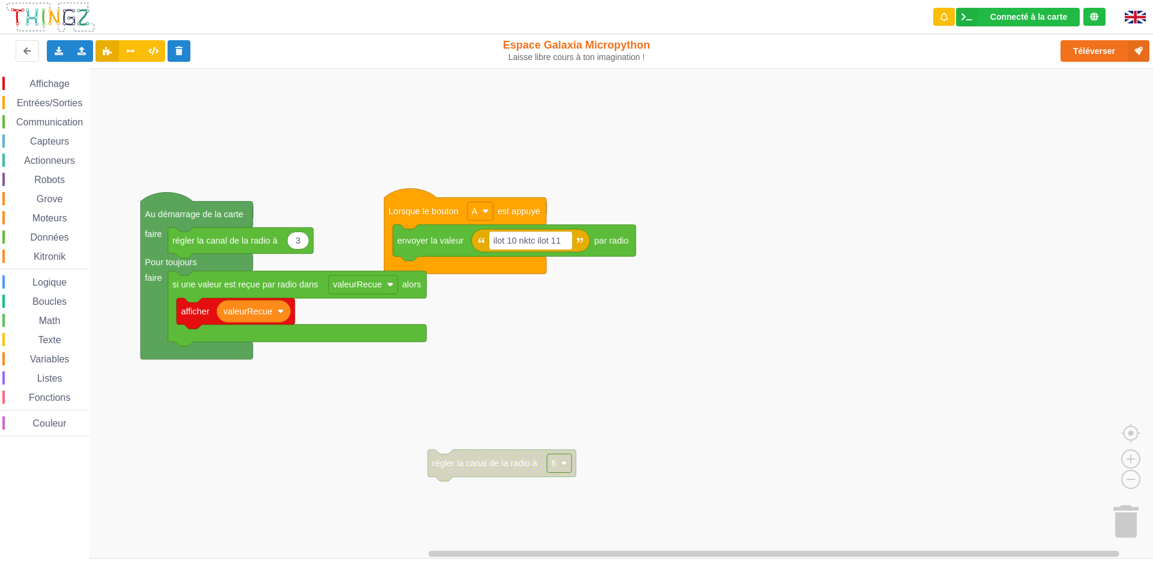
click at [1140, 46] on div "Le Technicien Mise à jour Le logiciel interne de ta carte a besoin d'être mis à…" at bounding box center [1048, 79] width 192 height 142
click at [1137, 53] on icon at bounding box center [1139, 51] width 22 height 22
